Goal: Check status: Check status

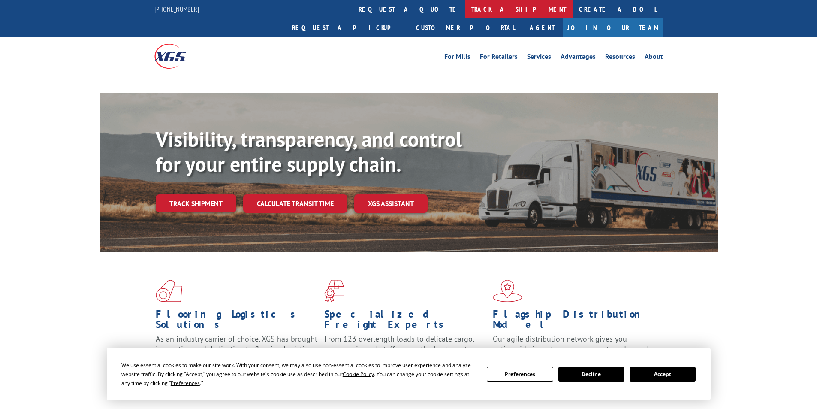
click at [465, 10] on link "track a shipment" at bounding box center [519, 9] width 108 height 18
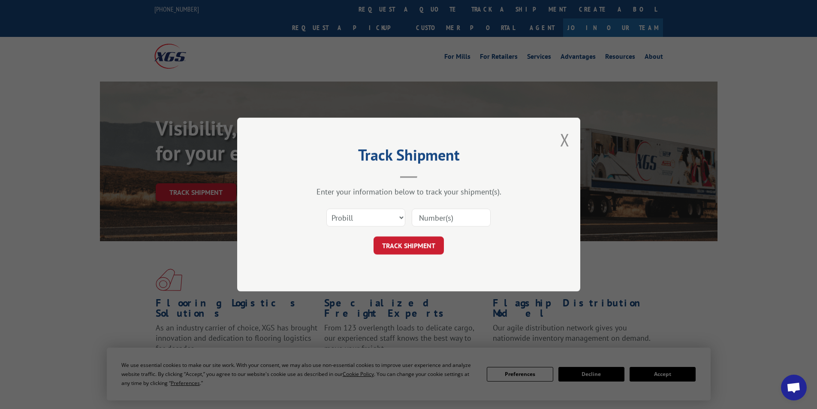
click at [446, 217] on input at bounding box center [451, 217] width 79 height 18
paste input "17409314 Xpress Global Systems, LLC"
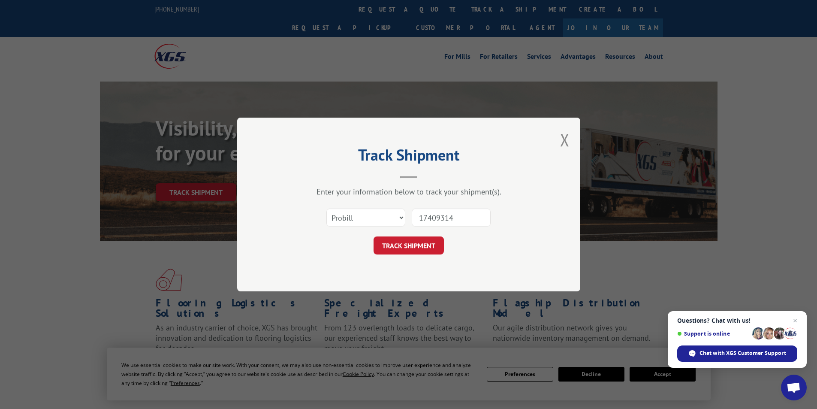
type input "17409314"
click at [398, 220] on select "Select category... Probill BOL PO" at bounding box center [365, 217] width 79 height 18
click at [547, 263] on div "Track Shipment Enter your information below to track your shipment(s). Select c…" at bounding box center [408, 204] width 343 height 174
click at [423, 247] on button "TRACK SHIPMENT" at bounding box center [408, 245] width 70 height 18
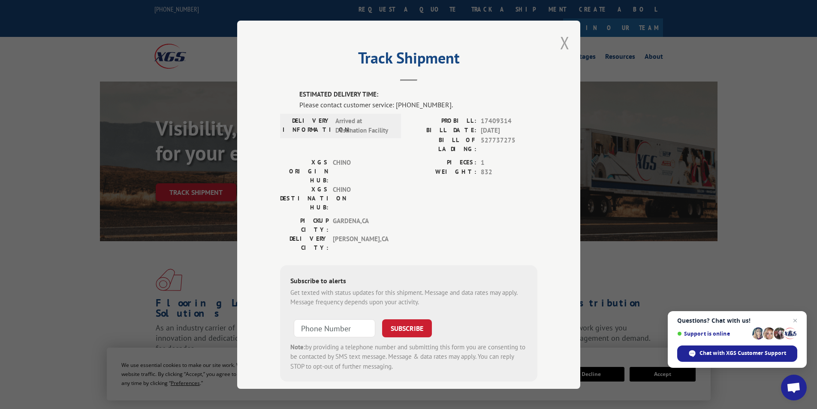
click at [562, 45] on button "Close modal" at bounding box center [564, 42] width 9 height 23
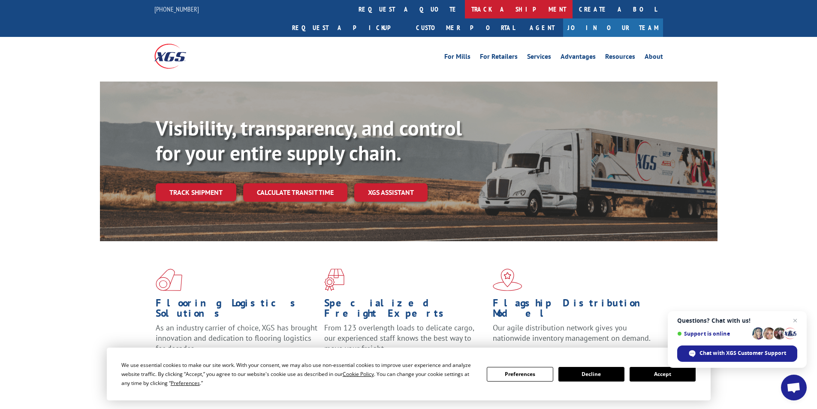
click at [465, 9] on link "track a shipment" at bounding box center [519, 9] width 108 height 18
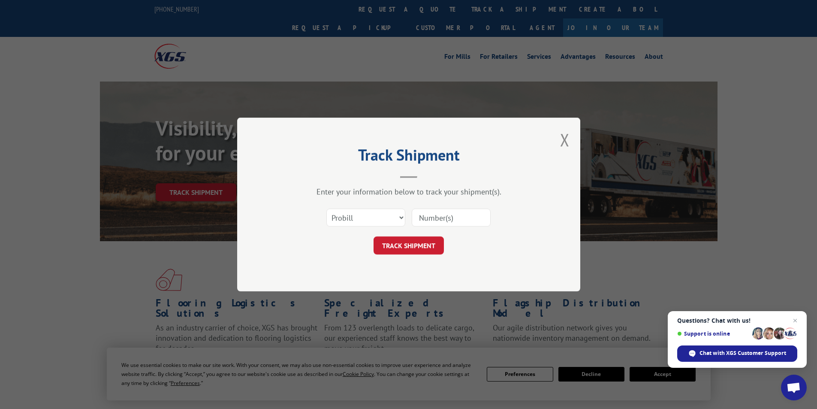
click at [442, 219] on input at bounding box center [451, 217] width 79 height 18
type input "17409314"
click at [414, 248] on button "TRACK SHIPMENT" at bounding box center [408, 245] width 70 height 18
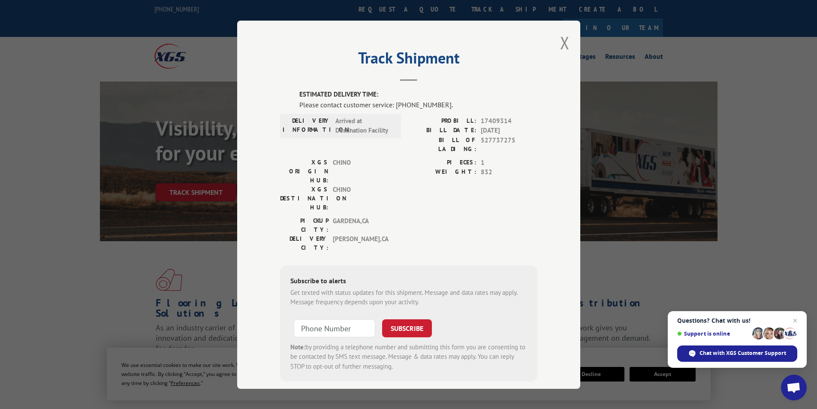
click at [374, 131] on span "Arrived at Destination Facility" at bounding box center [364, 125] width 58 height 19
click at [561, 42] on button "Close modal" at bounding box center [564, 42] width 9 height 23
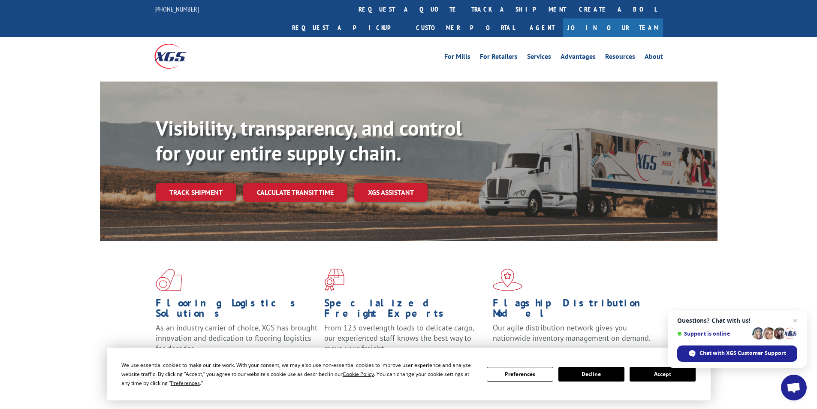
click at [65, 217] on div "Visibility, transparency, and control for your entire supply chain. Track shipm…" at bounding box center [408, 169] width 817 height 176
